Goal: Task Accomplishment & Management: Use online tool/utility

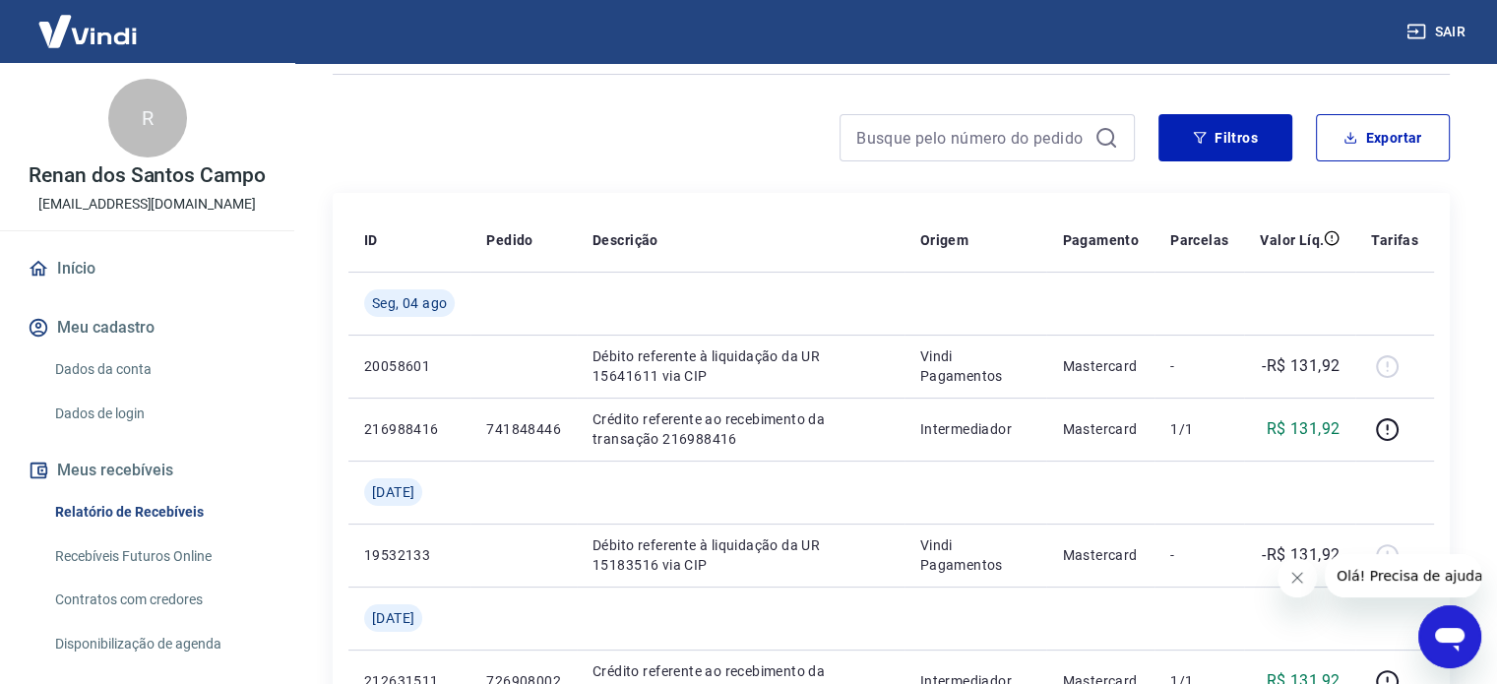
scroll to position [128, 0]
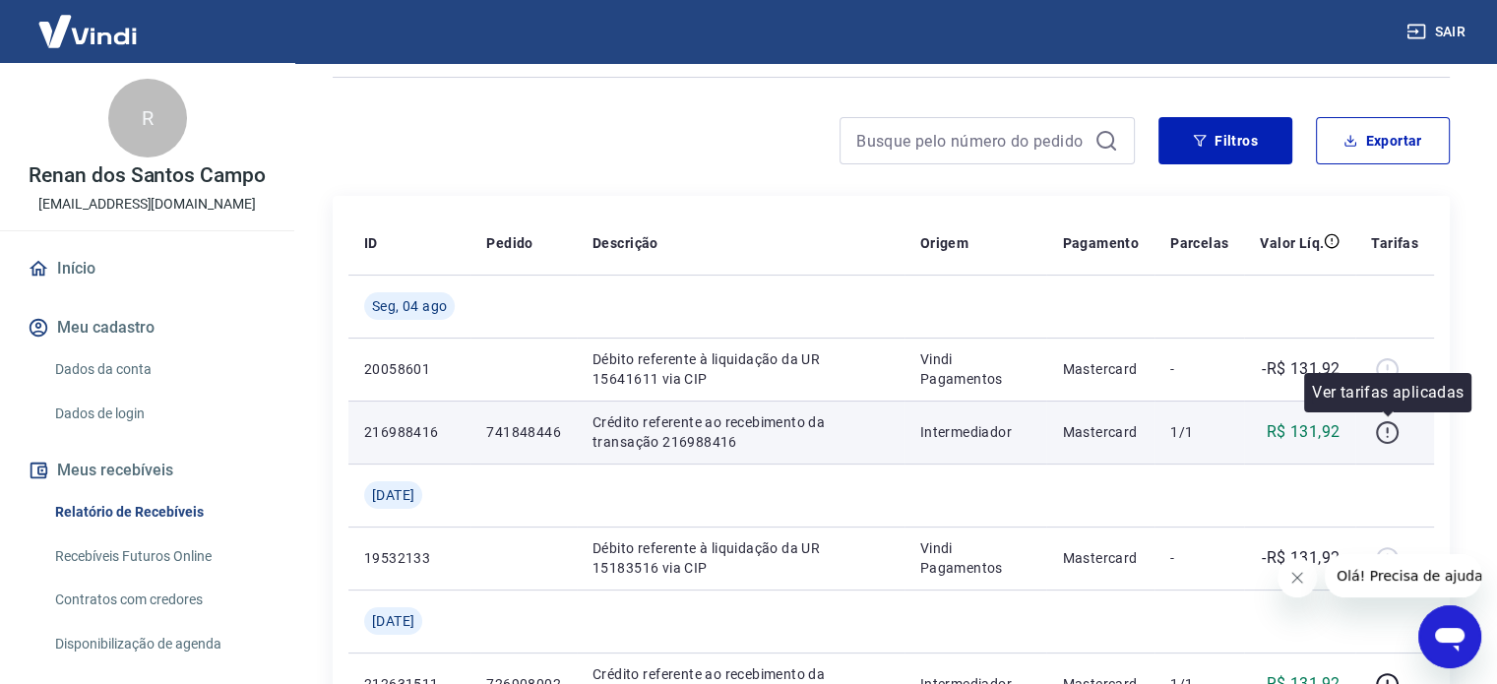
click at [1389, 432] on icon "button" at bounding box center [1387, 432] width 25 height 25
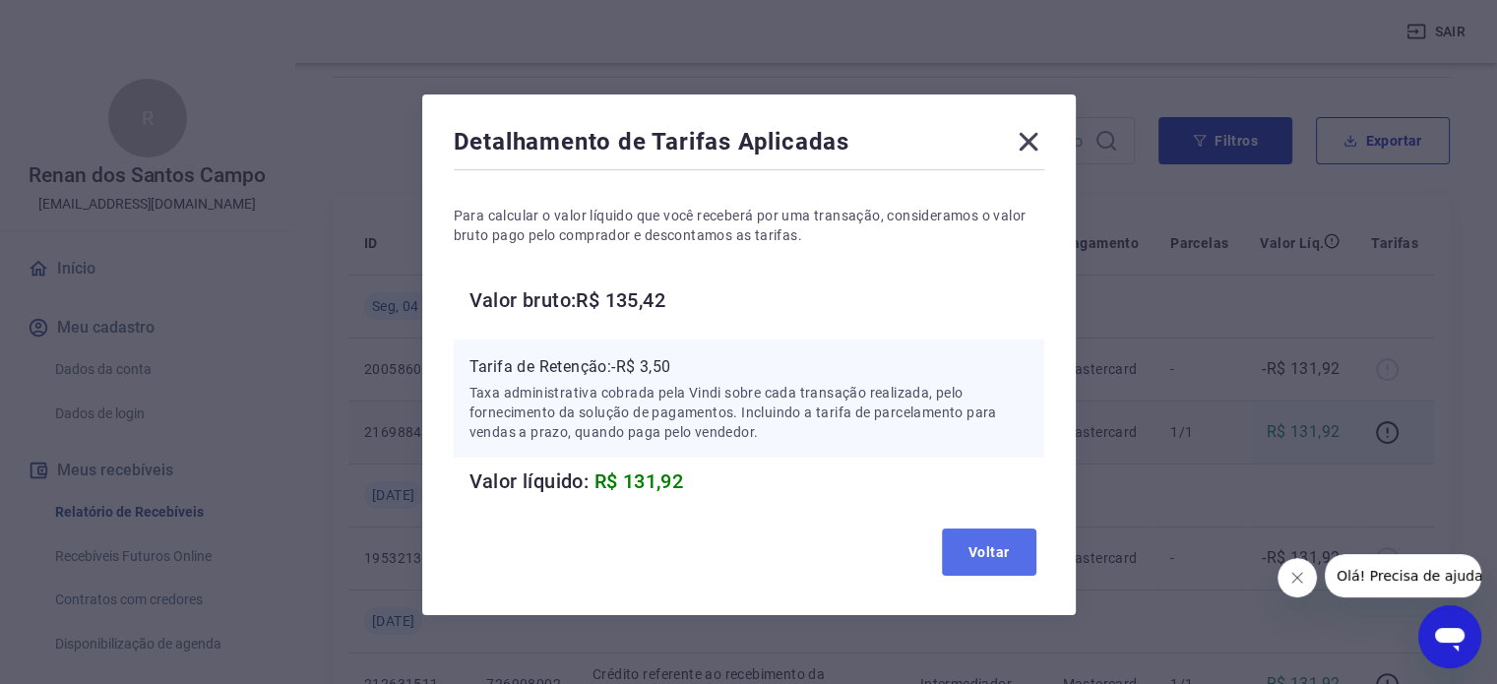
click at [1024, 546] on button "Voltar" at bounding box center [989, 552] width 95 height 47
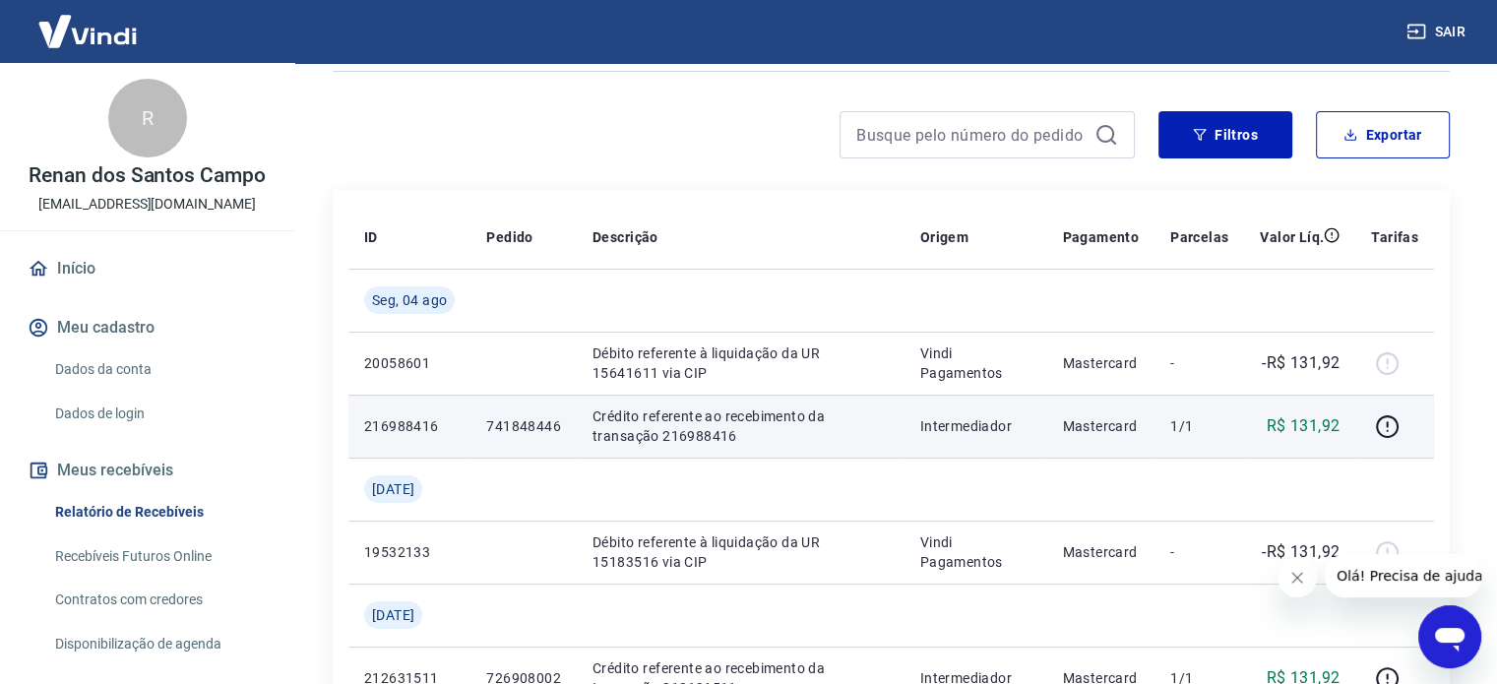
scroll to position [132, 0]
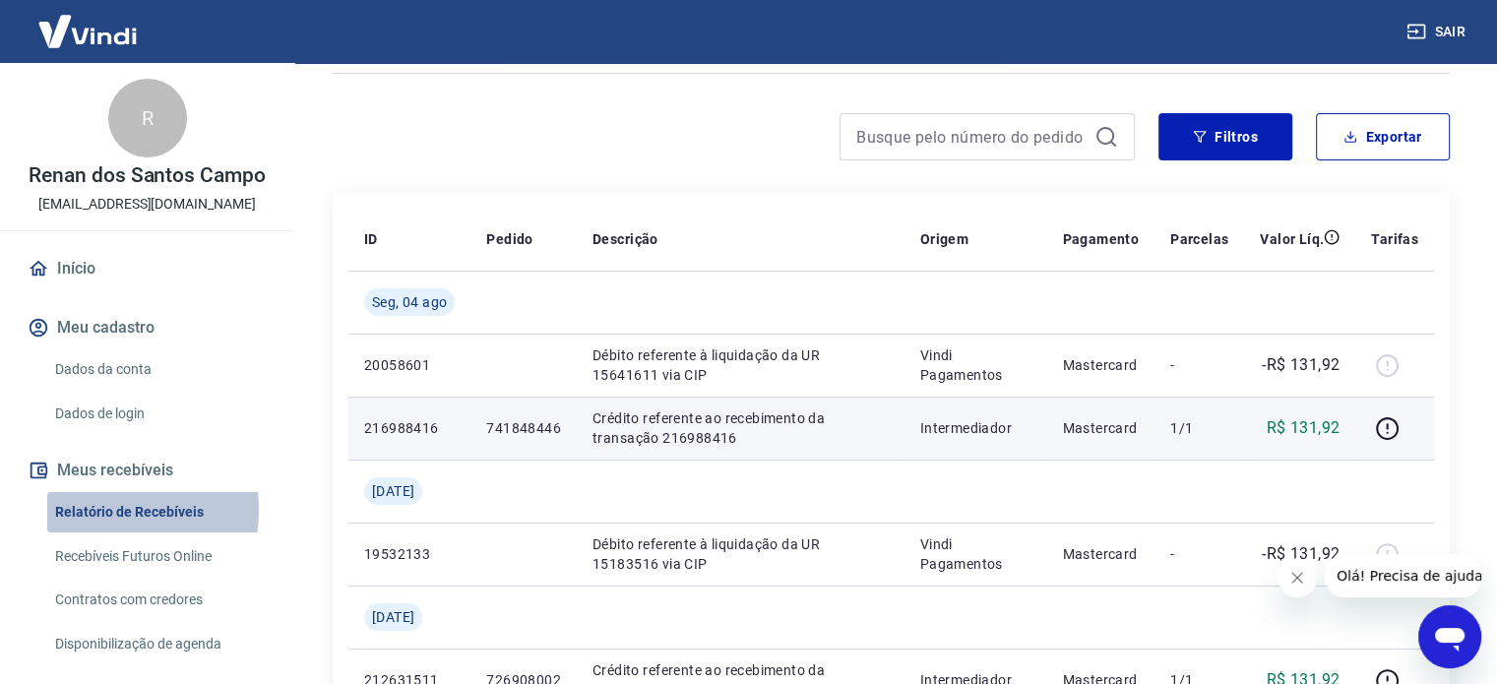
click at [106, 510] on link "Relatório de Recebíveis" at bounding box center [158, 512] width 223 height 40
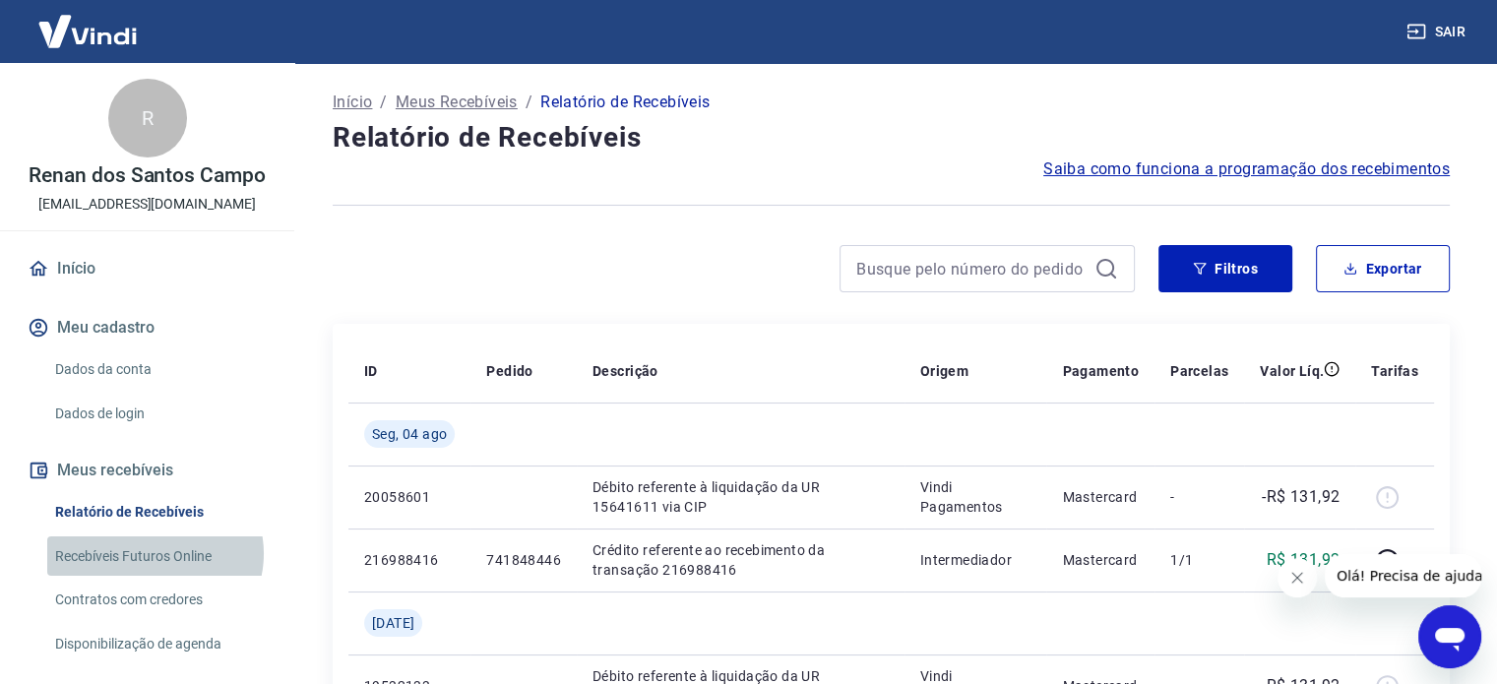
click at [154, 553] on link "Recebíveis Futuros Online" at bounding box center [158, 556] width 223 height 40
